Goal: Check status: Check status

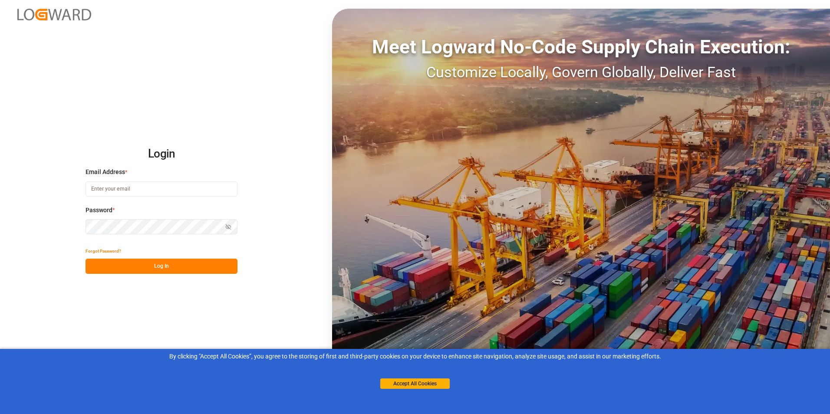
type input "[PERSON_NAME][EMAIL_ADDRESS][DOMAIN_NAME]"
click at [159, 266] on button "Log In" at bounding box center [162, 266] width 152 height 15
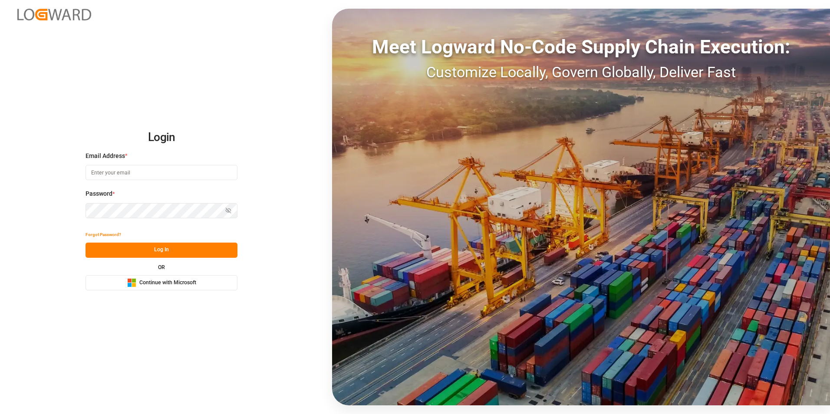
type input "[PERSON_NAME][EMAIL_ADDRESS][DOMAIN_NAME]"
click at [164, 251] on button "Log In" at bounding box center [162, 250] width 152 height 15
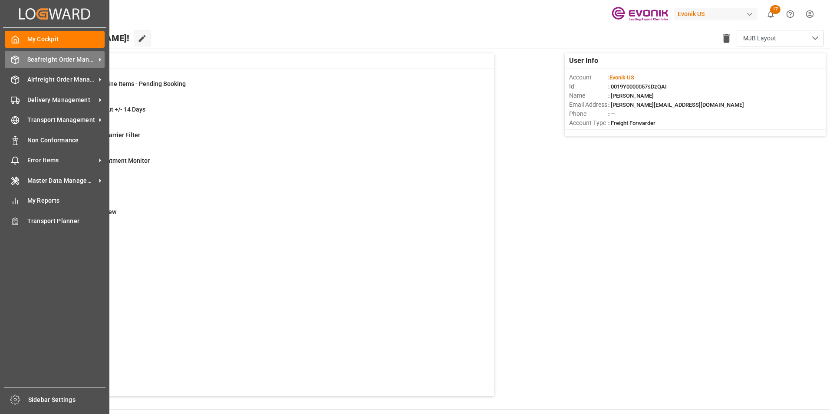
click at [42, 59] on span "Seafreight Order Management" at bounding box center [61, 59] width 69 height 9
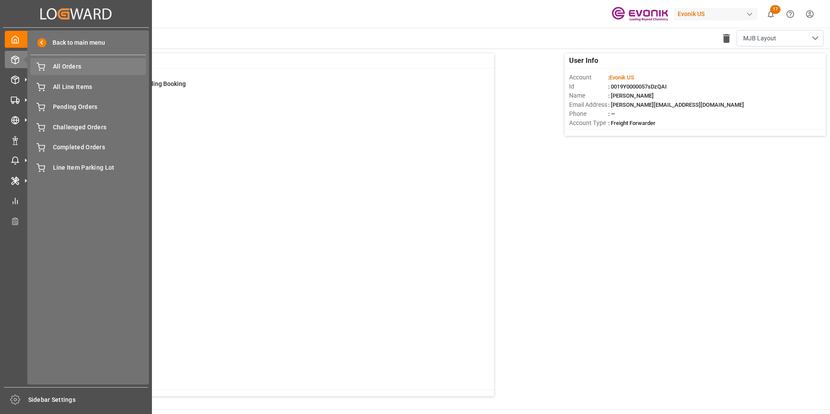
click at [69, 65] on span "All Orders" at bounding box center [99, 66] width 93 height 9
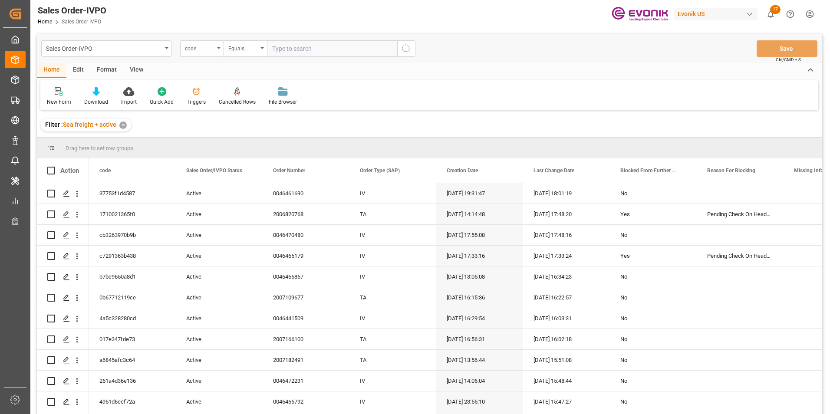
click at [218, 47] on icon "open menu" at bounding box center [218, 48] width 3 height 2
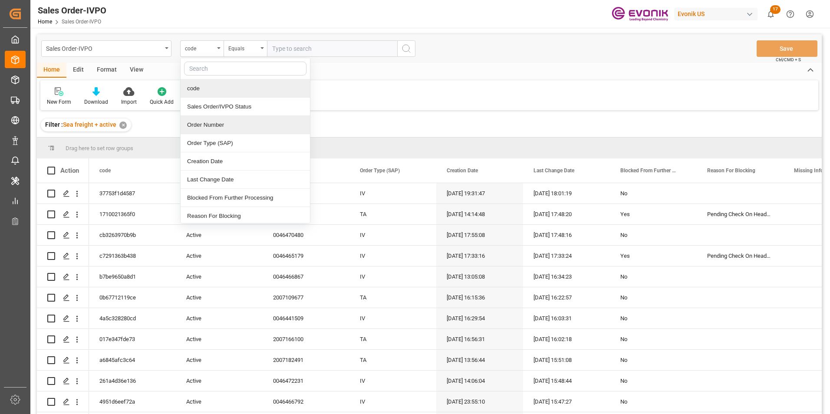
click at [203, 126] on div "Order Number" at bounding box center [245, 125] width 129 height 18
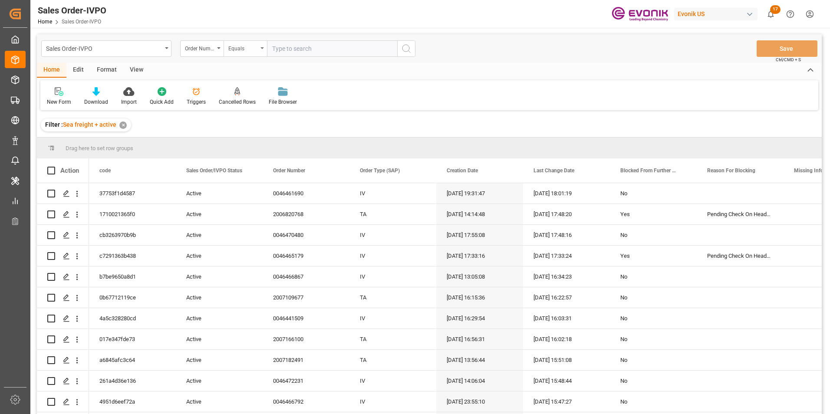
click at [262, 48] on icon "open menu" at bounding box center [261, 48] width 3 height 2
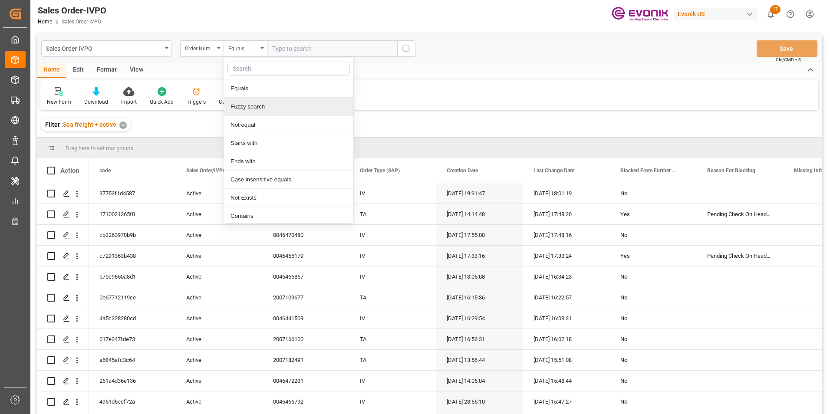
click at [243, 106] on div "Fuzzy search" at bounding box center [288, 107] width 129 height 18
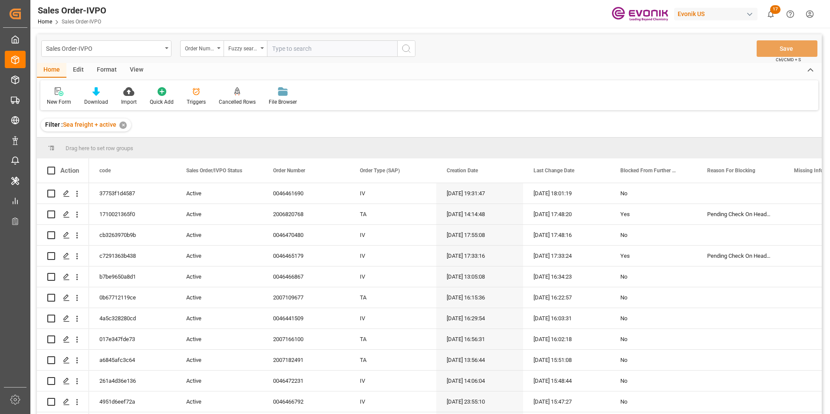
click at [280, 49] on input "text" at bounding box center [332, 48] width 130 height 16
paste input "46400683"
type input "46400683"
click at [404, 46] on icon "search button" at bounding box center [406, 48] width 10 height 10
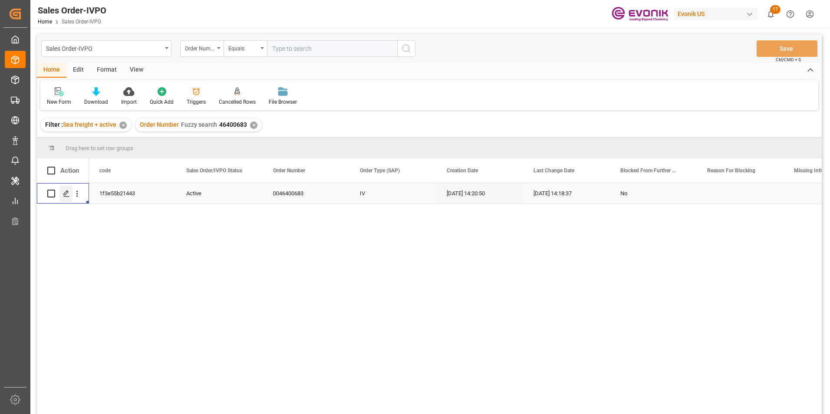
click at [66, 194] on icon "Press SPACE to select this row." at bounding box center [66, 193] width 7 height 7
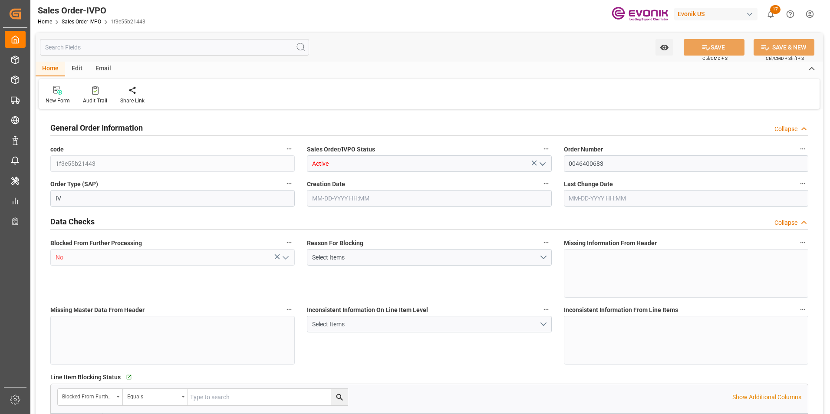
type input "BEANR"
type input "0"
type input "1"
type input "2623.056"
type input "08-30-2024 14:20"
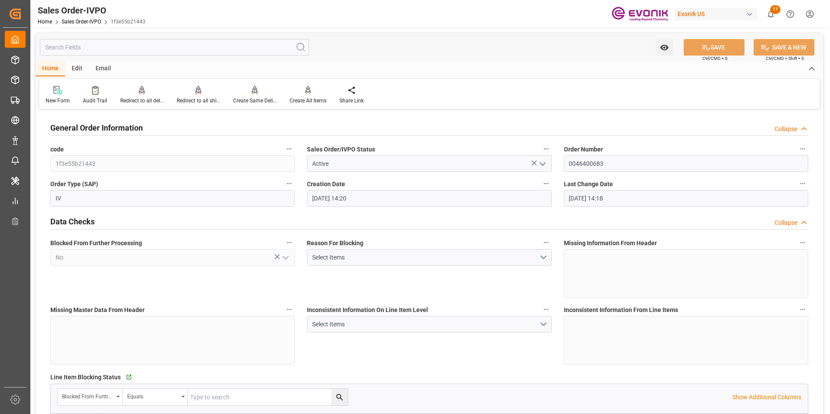
type input "09-13-2024 14:18"
click at [196, 90] on icon at bounding box center [198, 90] width 6 height 9
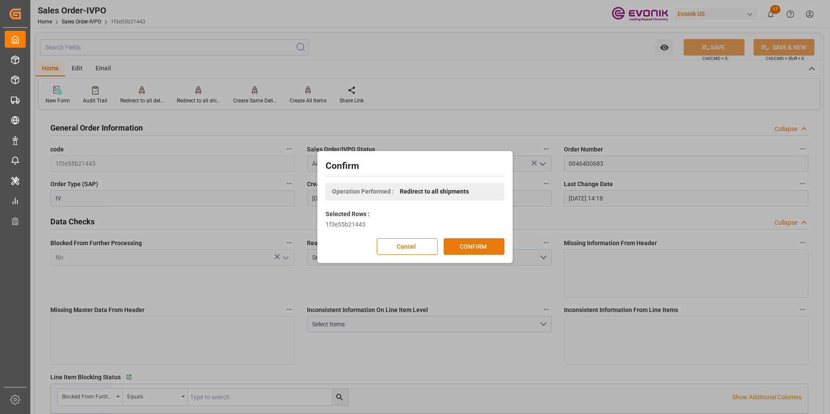
click at [477, 245] on button "CONFIRM" at bounding box center [474, 246] width 61 height 16
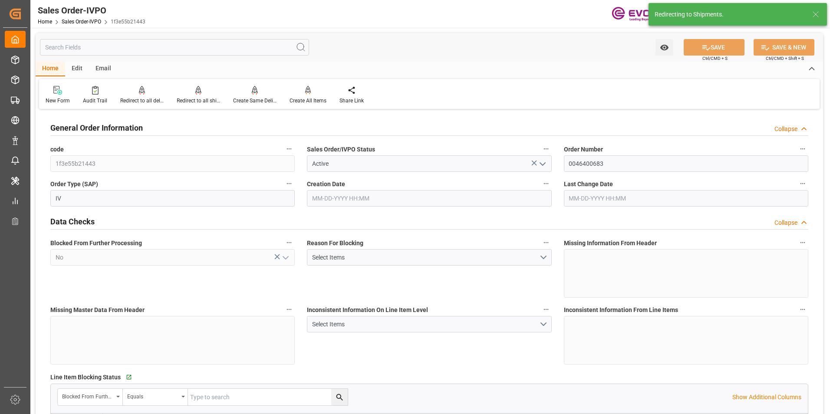
type input "BEANR"
type input "0"
type input "1"
type input "2623.056"
type input "08-30-2024 14:20"
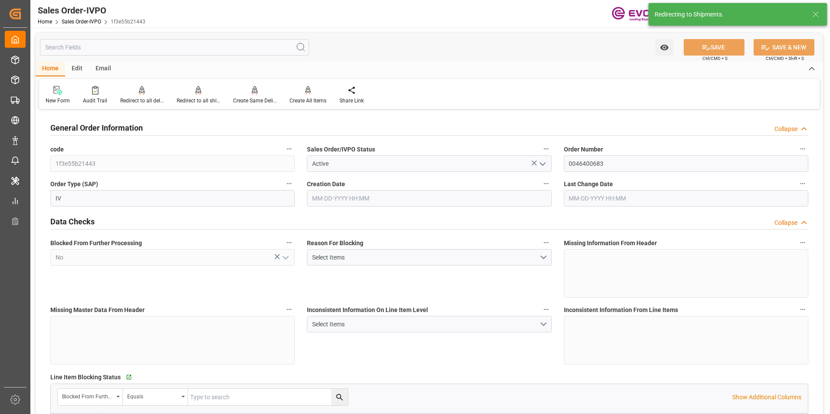
type input "09-13-2024 14:18"
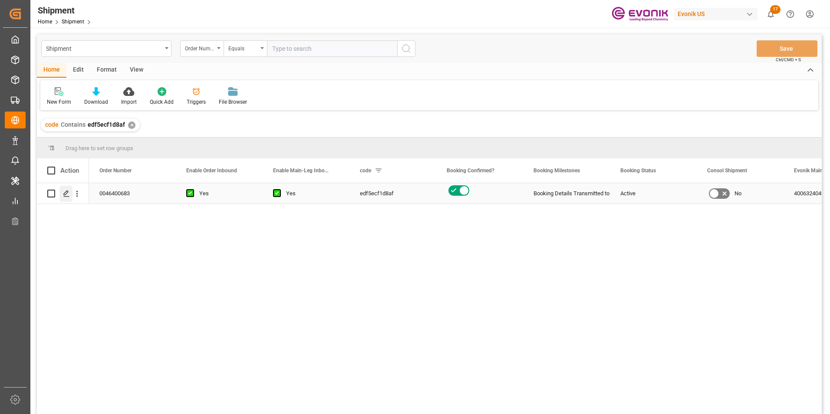
click at [63, 193] on div "Press SPACE to select this row." at bounding box center [65, 194] width 13 height 16
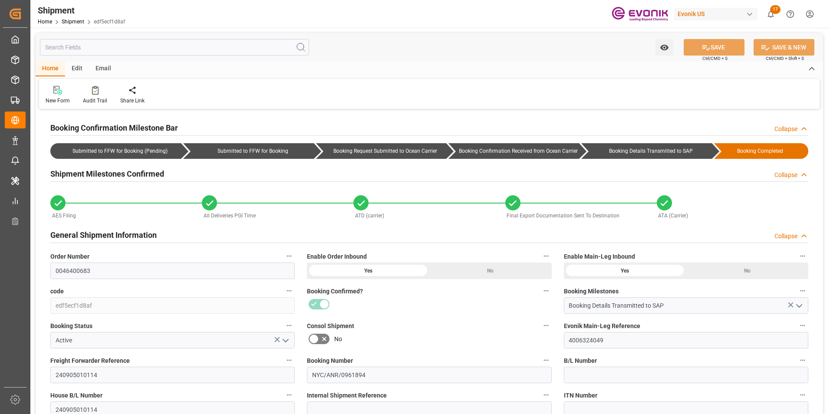
type input "09-26-2024 00:00"
type input "10-07-2024 00:00"
type input "09-17-2024 00:00"
type input "09-16-2024 00:00"
type input "09-10-2024 00:00"
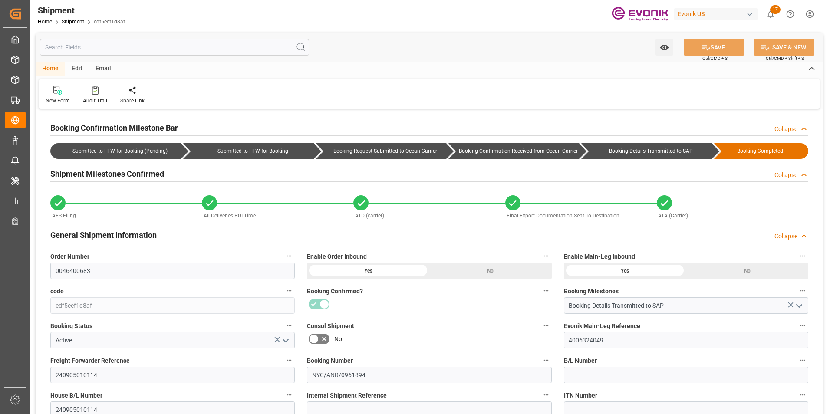
type input "09-17-2024 00:00"
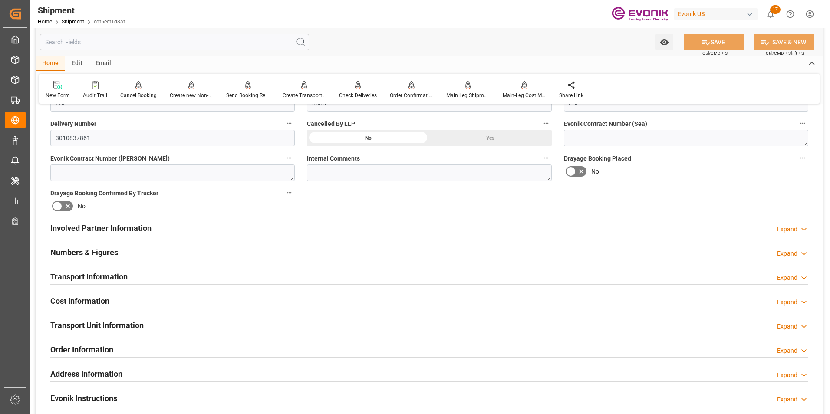
scroll to position [391, 0]
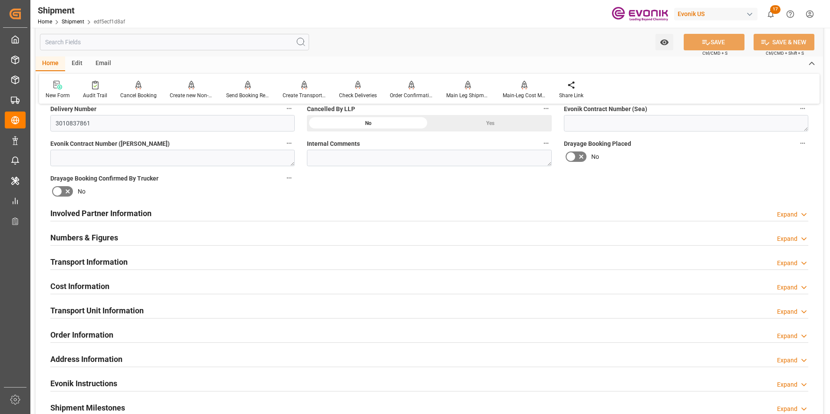
click at [294, 257] on div "Transport Information Expand" at bounding box center [429, 261] width 758 height 16
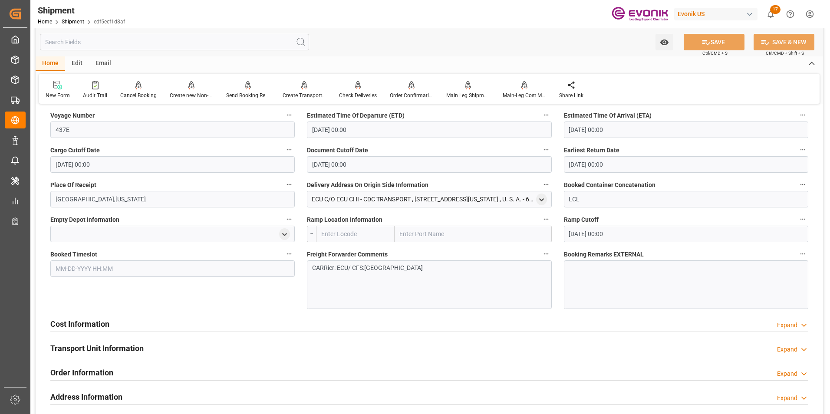
scroll to position [694, 0]
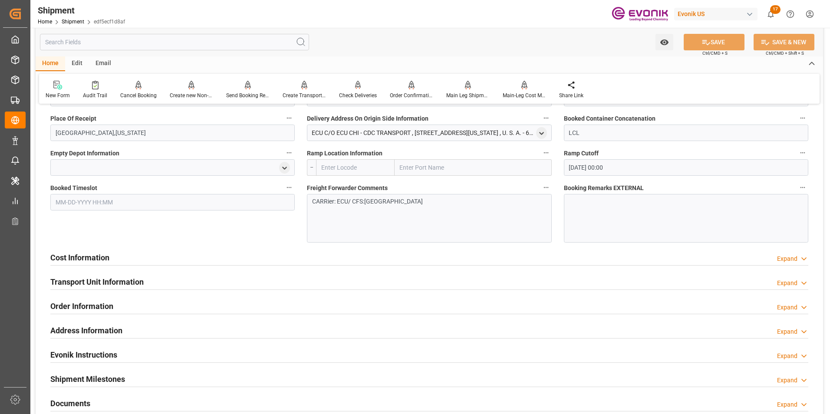
click at [157, 282] on div "Transport Unit Information Expand" at bounding box center [429, 281] width 758 height 16
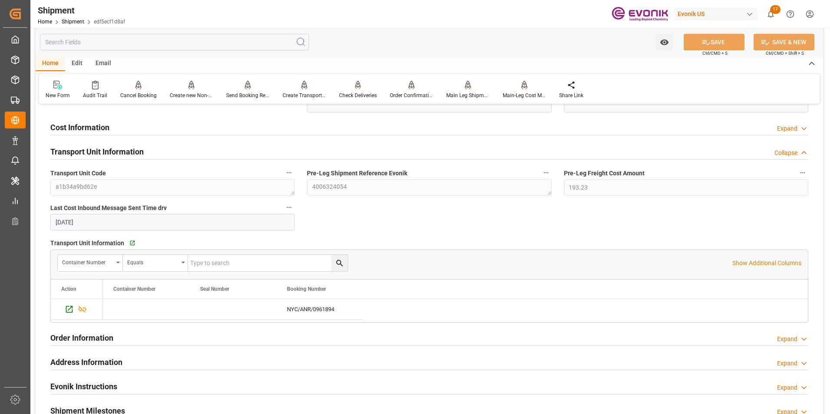
scroll to position [955, 0]
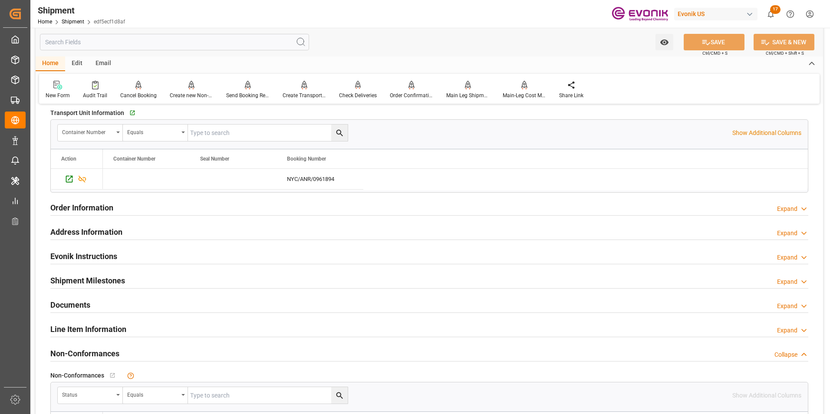
click at [295, 208] on div "Order Information Expand" at bounding box center [429, 207] width 758 height 16
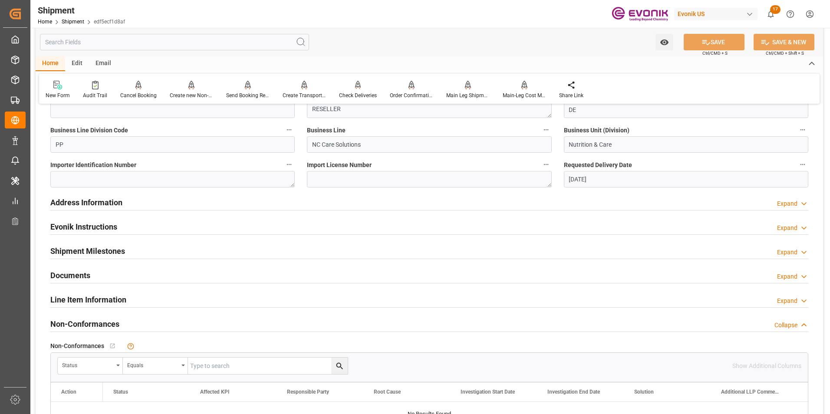
scroll to position [1172, 0]
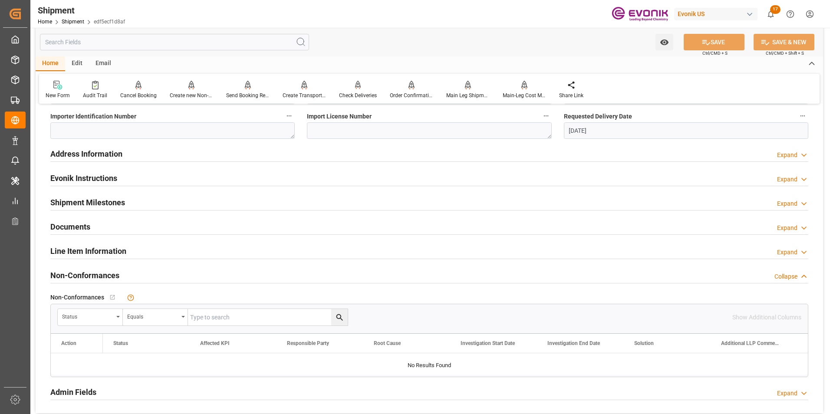
click at [224, 251] on div "Line Item Information Expand" at bounding box center [429, 250] width 758 height 16
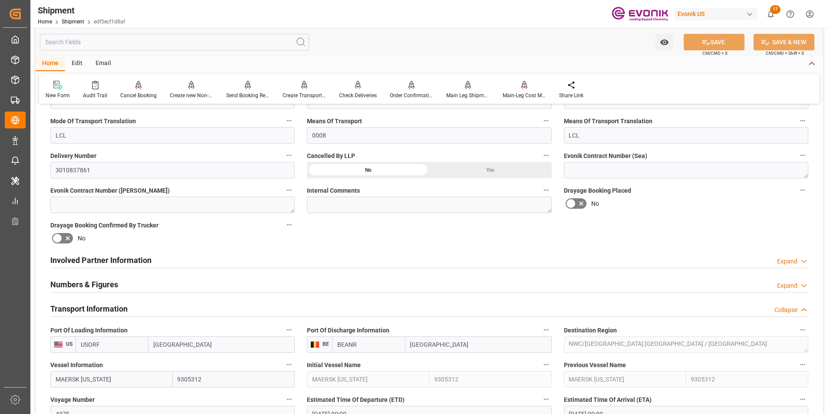
scroll to position [387, 0]
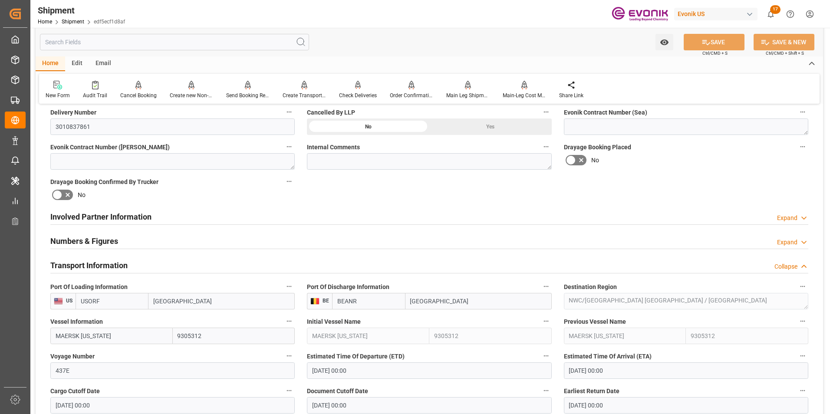
click at [183, 240] on div "Numbers & Figures Expand" at bounding box center [429, 240] width 758 height 16
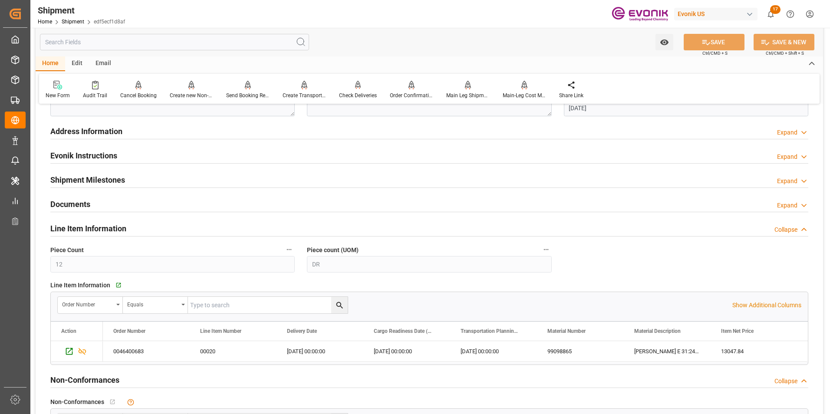
scroll to position [1472, 0]
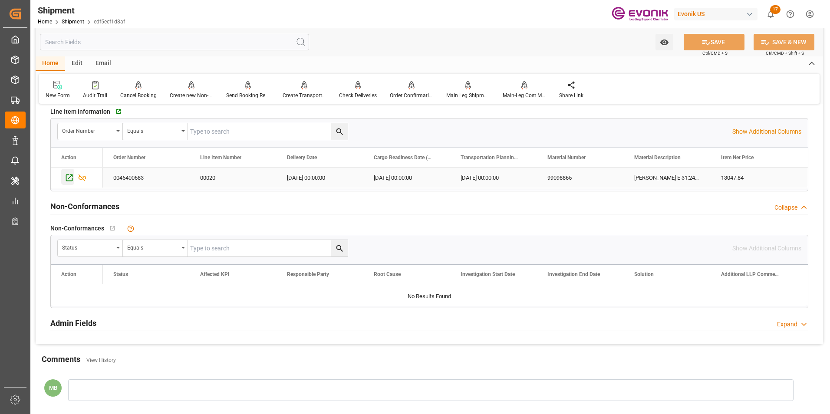
click at [70, 177] on icon "Press SPACE to select this row." at bounding box center [69, 177] width 9 height 9
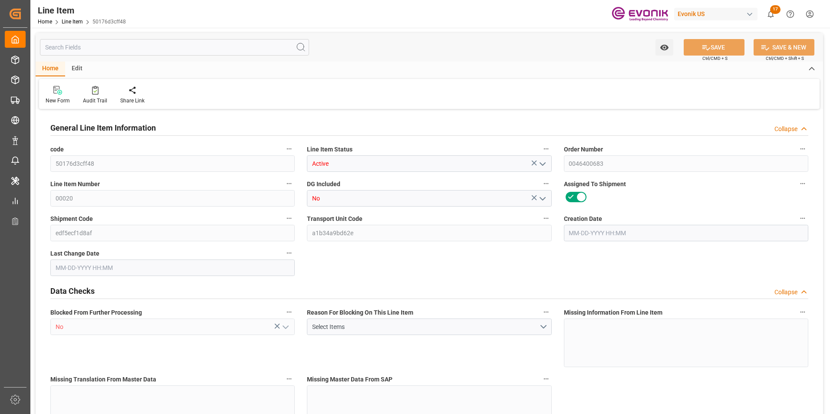
type input "3"
type input "2563.056"
type input "2448"
type input "753.984"
type input "12"
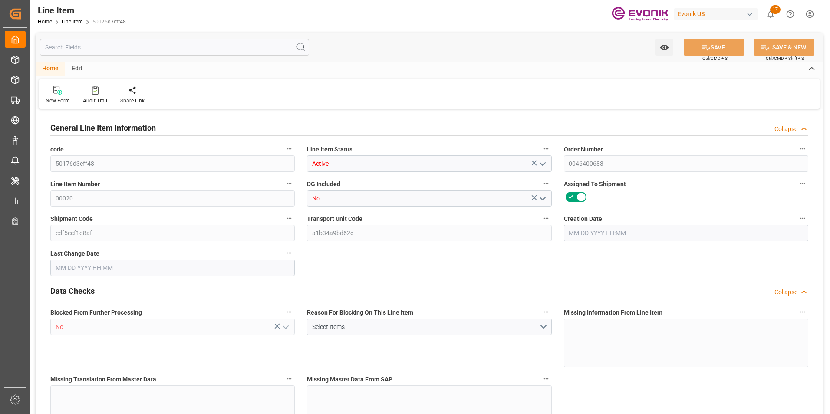
type input "13047.84"
type input "12"
type input "2448"
type input "2563.056"
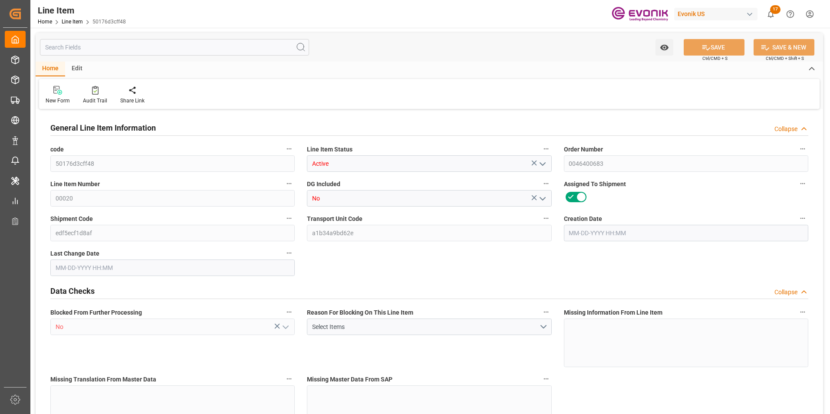
type input "2623.056"
type input "2448"
type input "753.984"
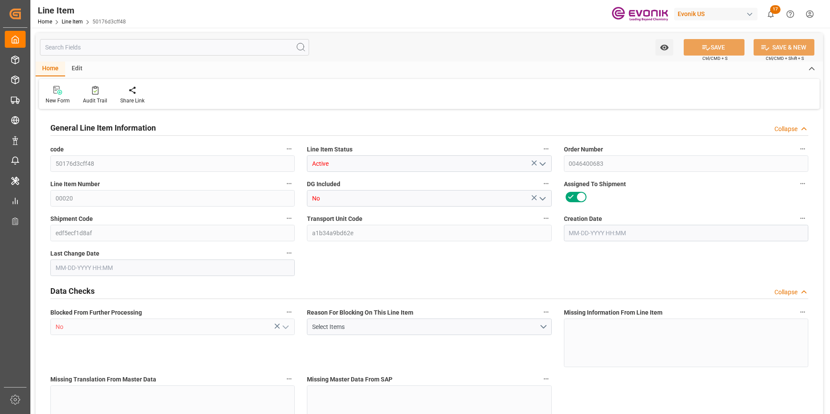
type input "12"
type input "2563.056"
type input "2448"
type input "753.984"
type input "08-30-2024 14:20"
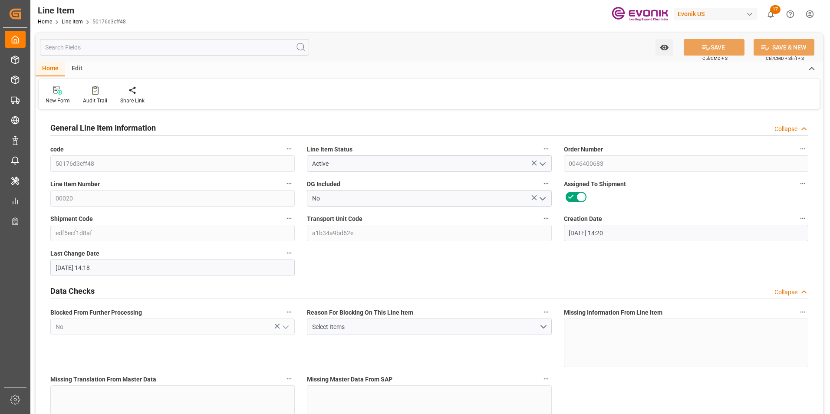
type input "09-13-2024 14:18"
type input "10-18-2024"
type input "09-20-2024"
type input "09-13-2024"
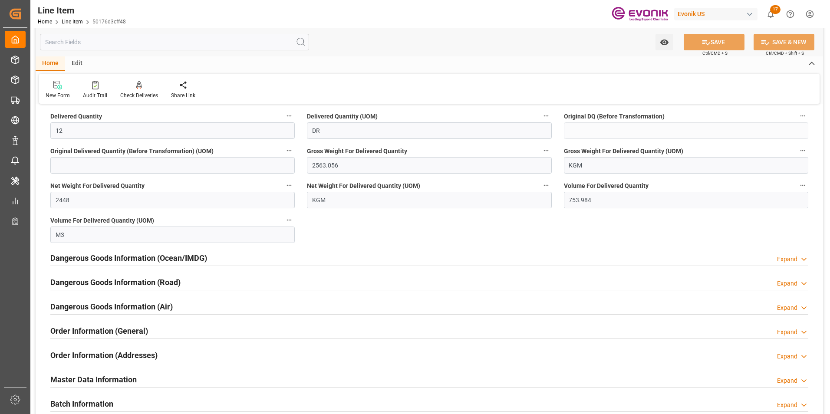
scroll to position [1129, 0]
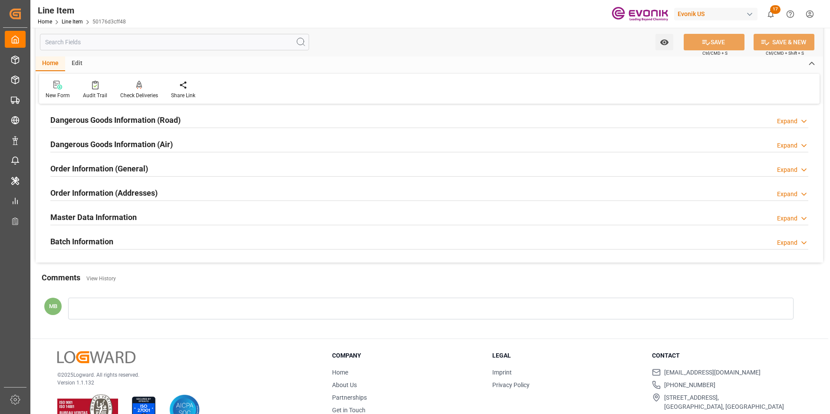
drag, startPoint x: 279, startPoint y: 167, endPoint x: 337, endPoint y: 181, distance: 59.7
click at [279, 167] on div "Order Information (General) Expand" at bounding box center [429, 168] width 758 height 16
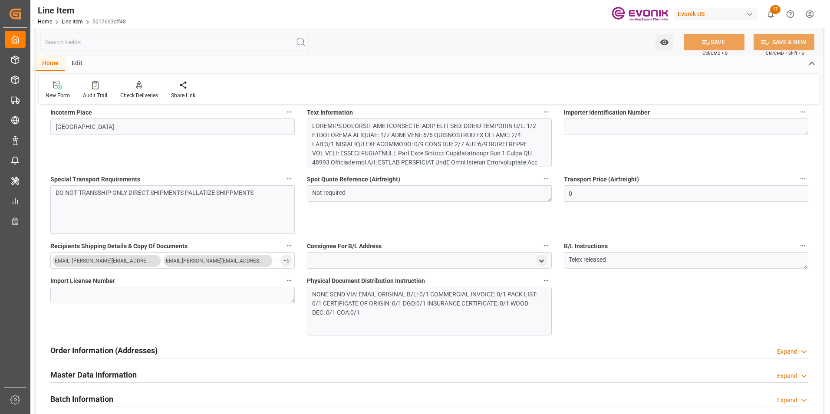
scroll to position [1595, 0]
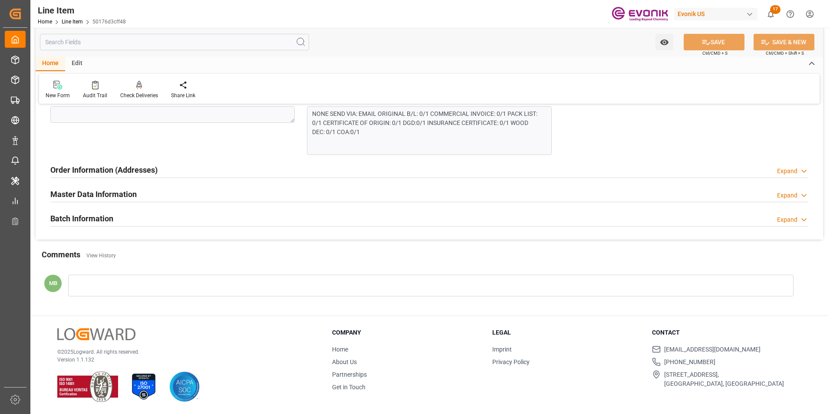
click at [385, 194] on div "Master Data Information Expand" at bounding box center [429, 193] width 758 height 16
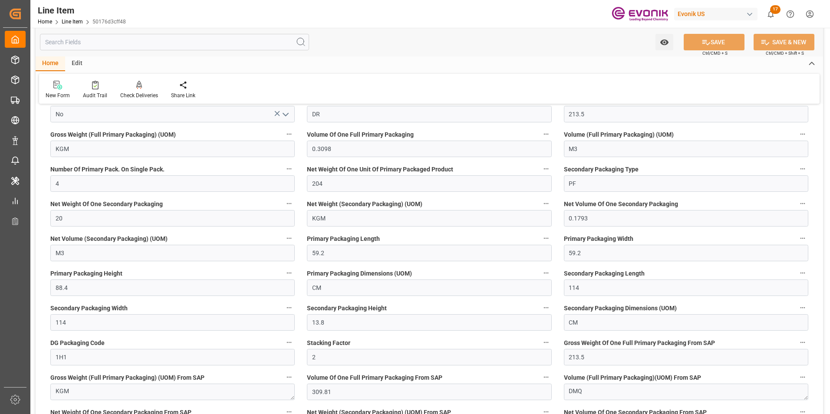
scroll to position [1725, 0]
